Goal: Information Seeking & Learning: Learn about a topic

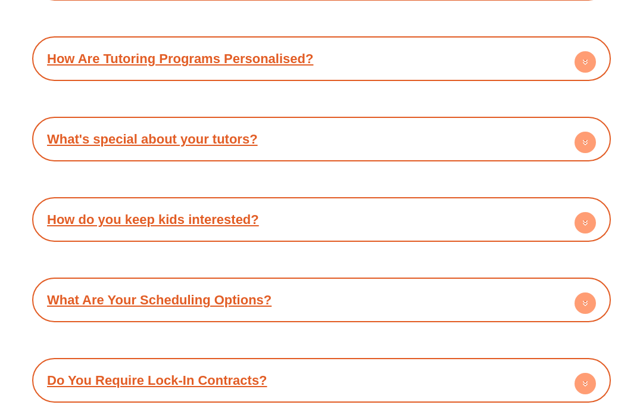
scroll to position [4702, 0]
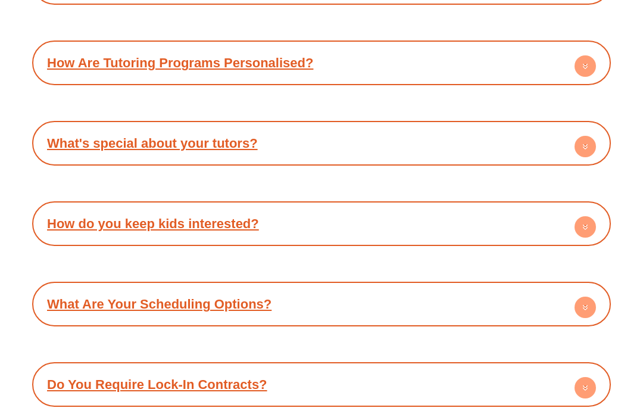
click at [581, 217] on circle at bounding box center [584, 227] width 21 height 21
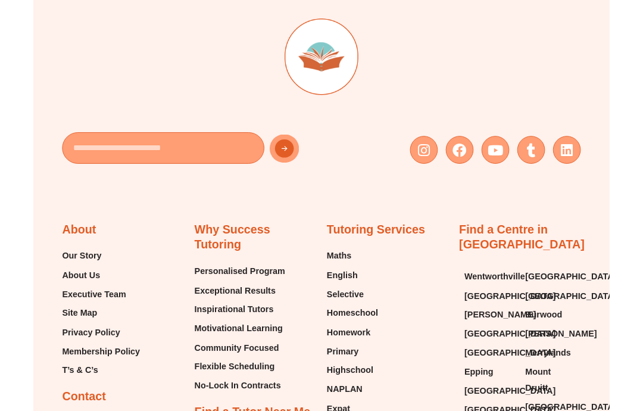
scroll to position [5517, 0]
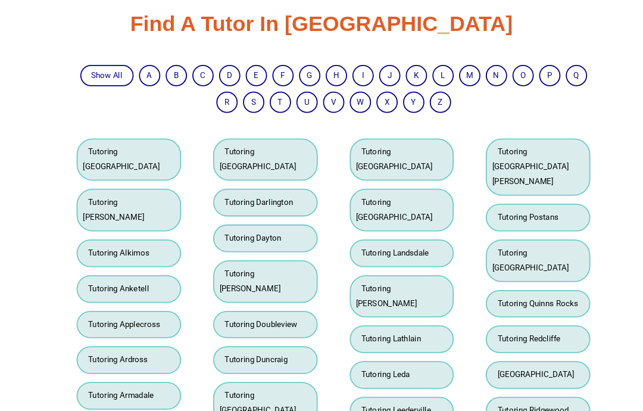
scroll to position [2524, 0]
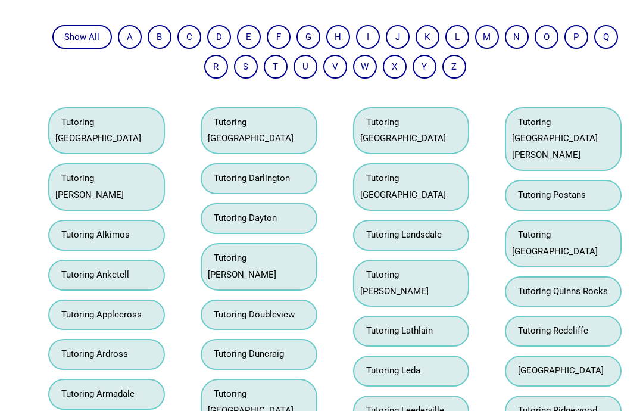
click at [429, 117] on link "Tutoring Kwinana Beach" at bounding box center [403, 130] width 86 height 27
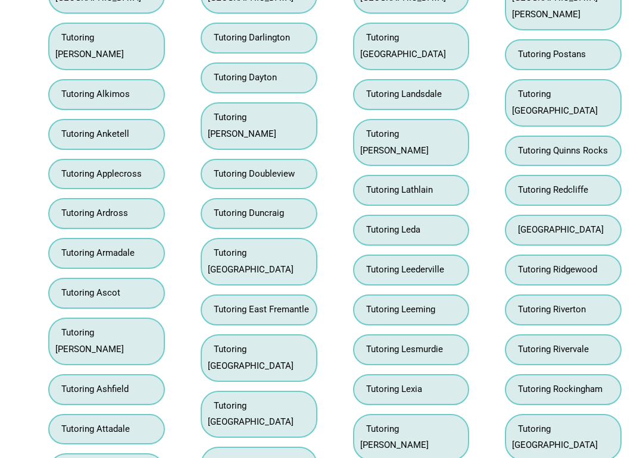
scroll to position [2674, 0]
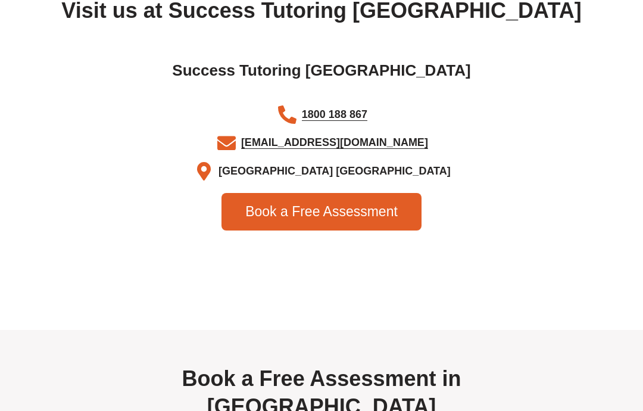
scroll to position [3958, 0]
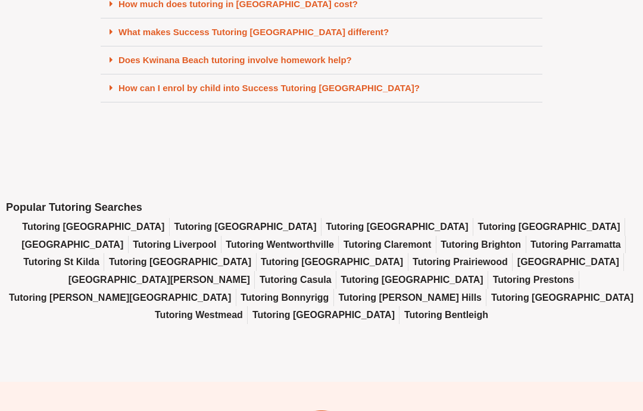
scroll to position [5324, 0]
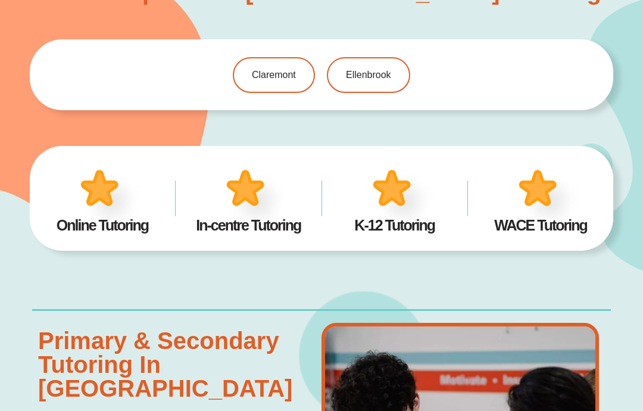
scroll to position [733, 0]
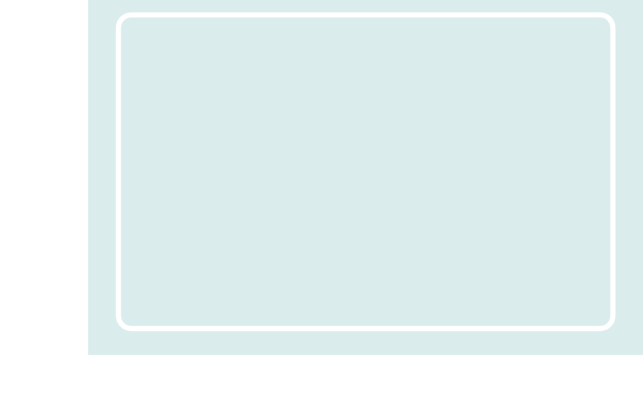
scroll to position [3321, 0]
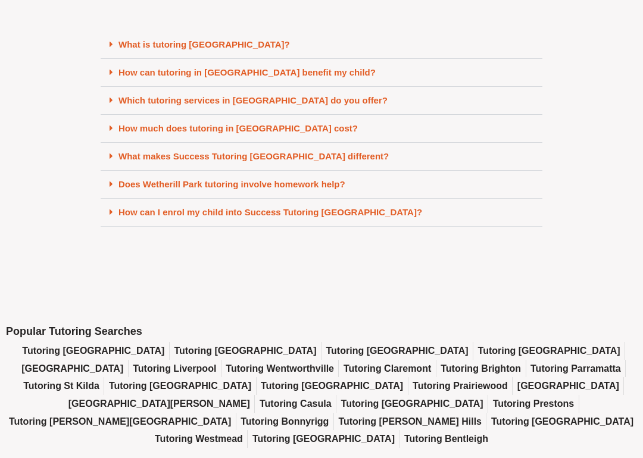
scroll to position [5201, 0]
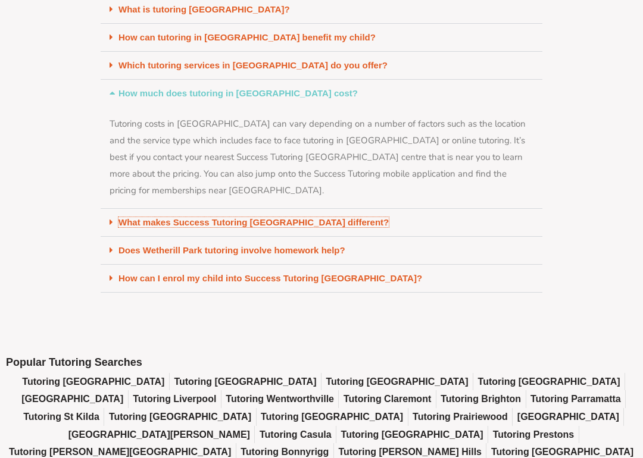
click at [336, 217] on link "What makes Success Tutoring [GEOGRAPHIC_DATA] different?" at bounding box center [253, 222] width 270 height 10
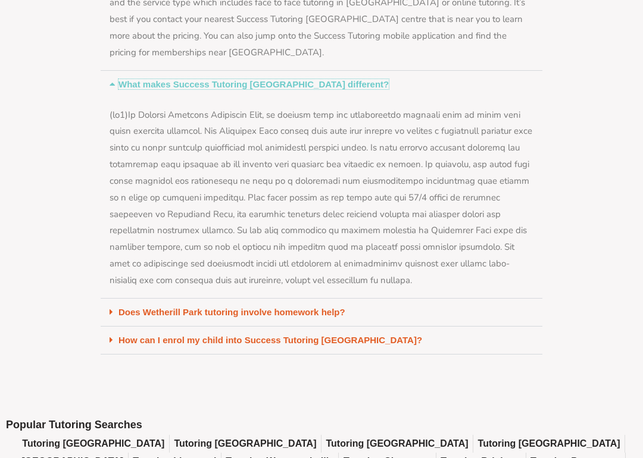
scroll to position [5339, 0]
click at [333, 306] on link "Does Wetherill Park tutoring involve homework help?" at bounding box center [231, 311] width 227 height 10
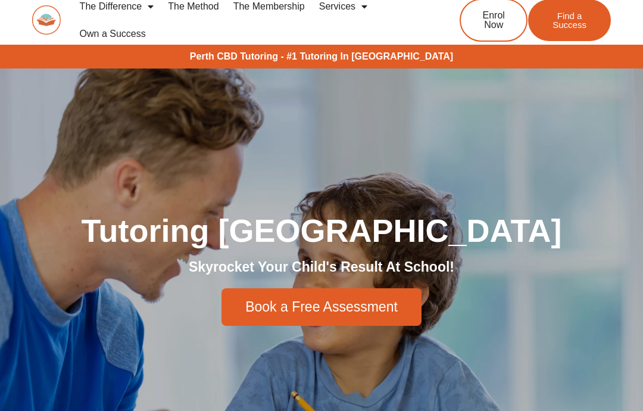
scroll to position [7, 0]
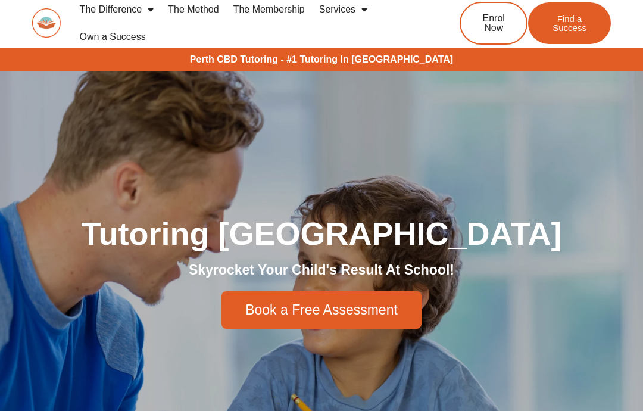
click at [357, 49] on ul "The Difference Personalised Program Inspirational Tutors Motivational Learning …" at bounding box center [250, 23] width 354 height 55
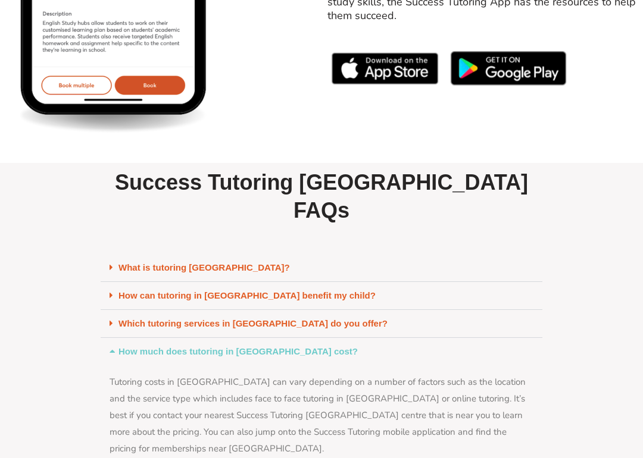
scroll to position [4943, 0]
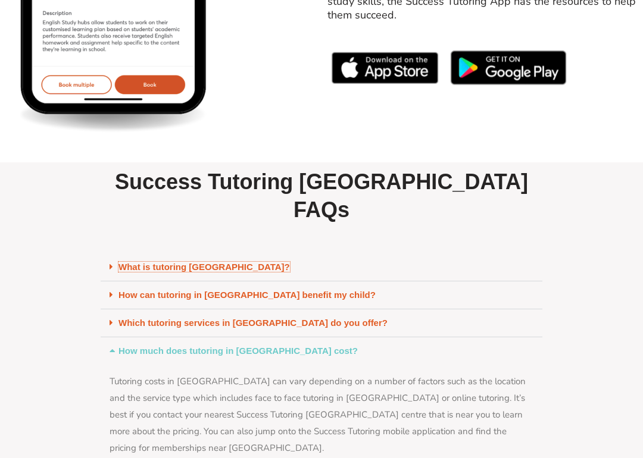
click at [253, 262] on link "What is tutoring [GEOGRAPHIC_DATA]?" at bounding box center [203, 267] width 171 height 10
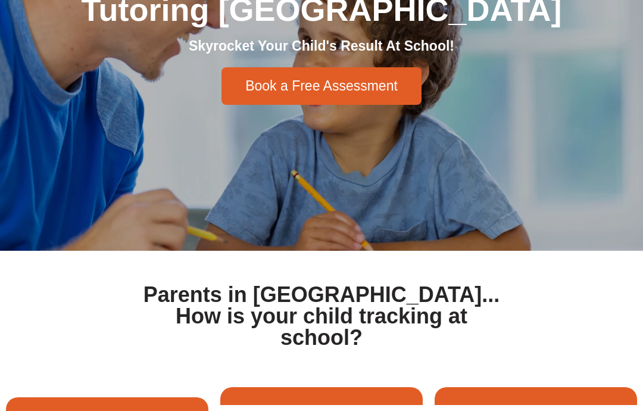
scroll to position [0, 0]
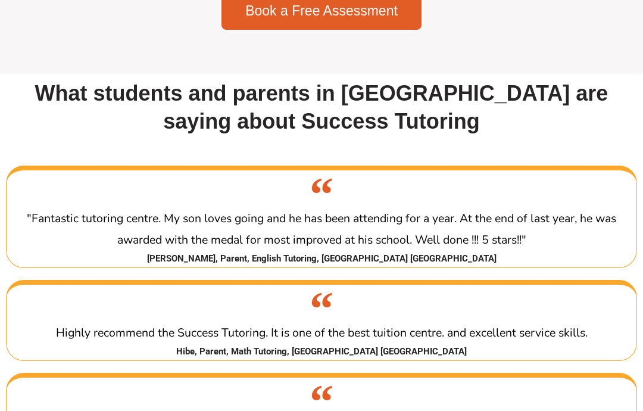
scroll to position [1946, 0]
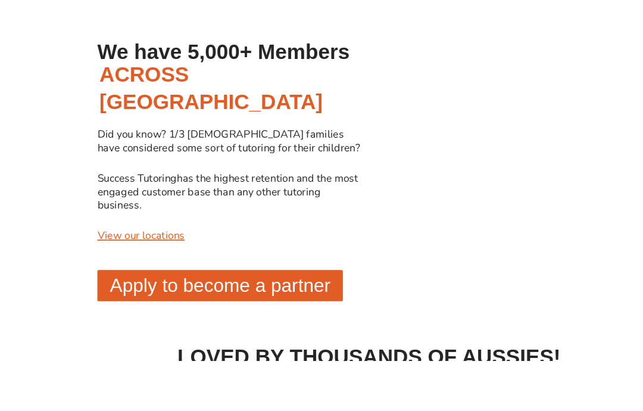
scroll to position [967, 0]
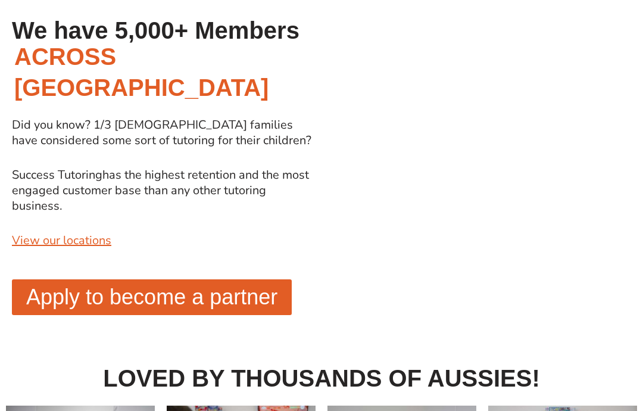
click at [80, 232] on link "View our locations" at bounding box center [61, 240] width 99 height 16
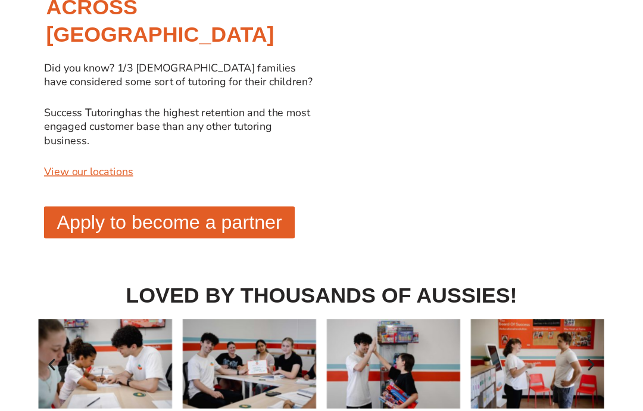
scroll to position [1054, 0]
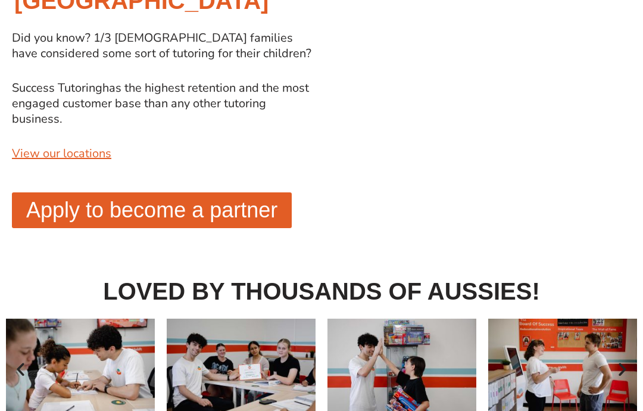
click at [93, 145] on link "View our locations" at bounding box center [61, 153] width 99 height 16
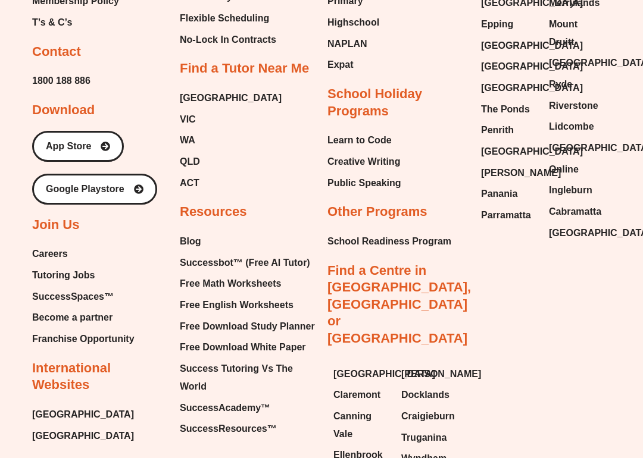
scroll to position [2344, 0]
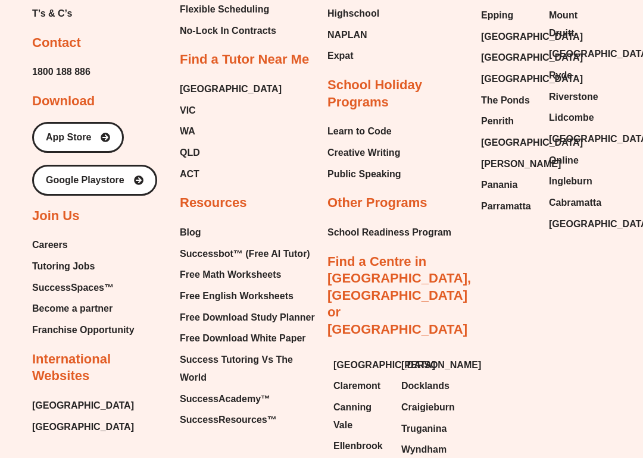
click at [129, 322] on span "Franchise Opportunity" at bounding box center [83, 331] width 102 height 18
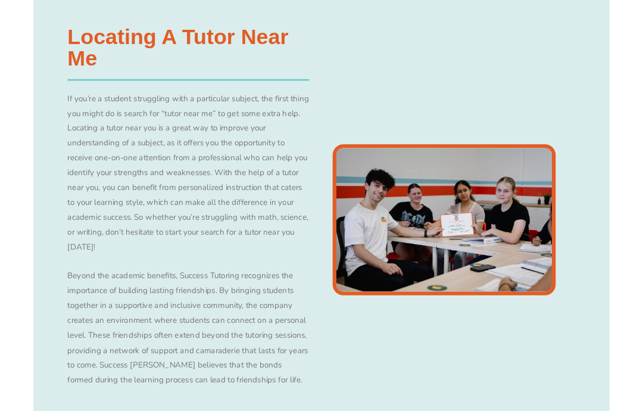
scroll to position [808, 0]
